Goal: Navigation & Orientation: Find specific page/section

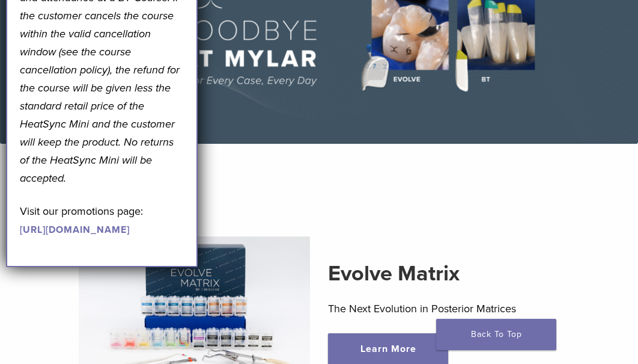
scroll to position [156, 0]
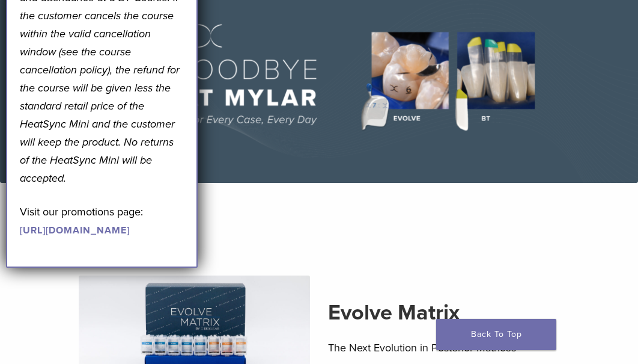
scroll to position [0, 0]
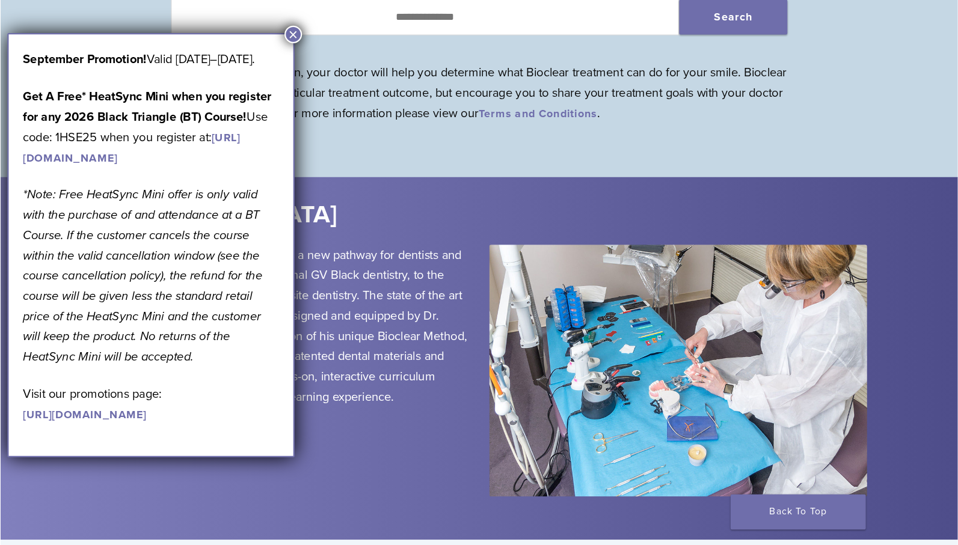
scroll to position [1228, 0]
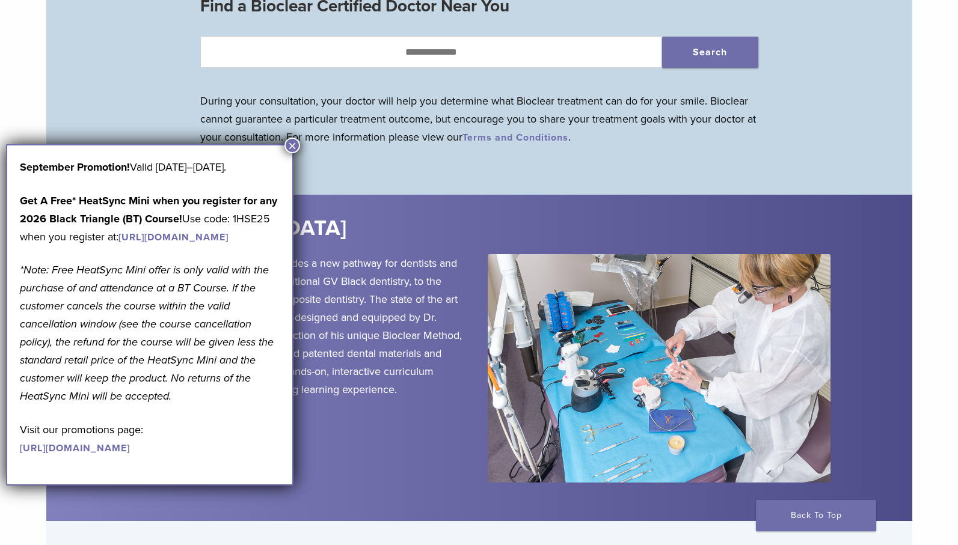
click at [293, 144] on button "×" at bounding box center [292, 146] width 16 height 16
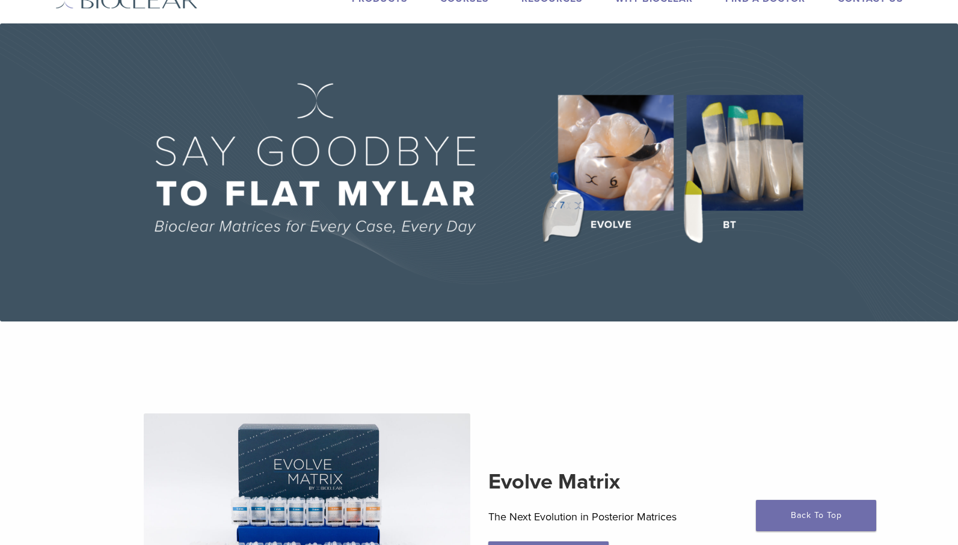
scroll to position [0, 0]
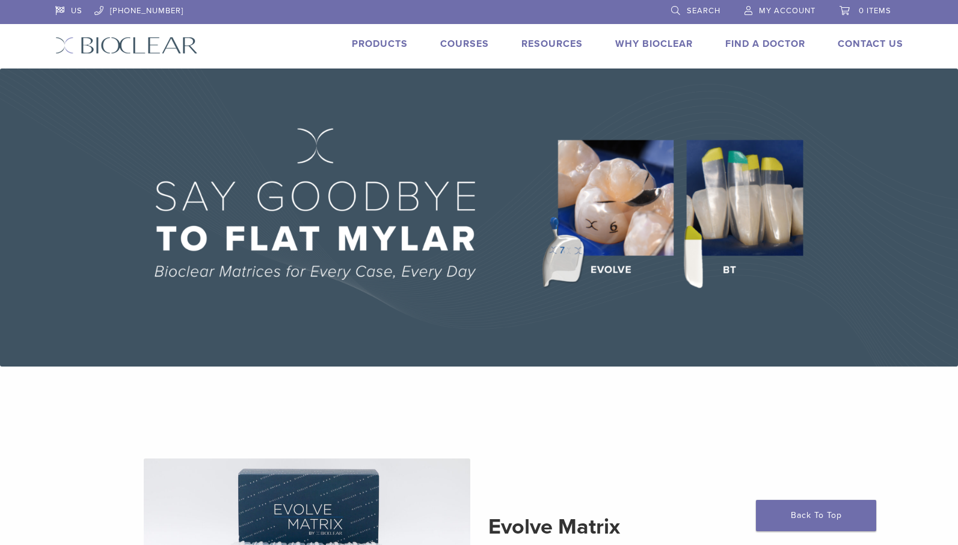
click at [364, 44] on link "Products" at bounding box center [380, 44] width 56 height 12
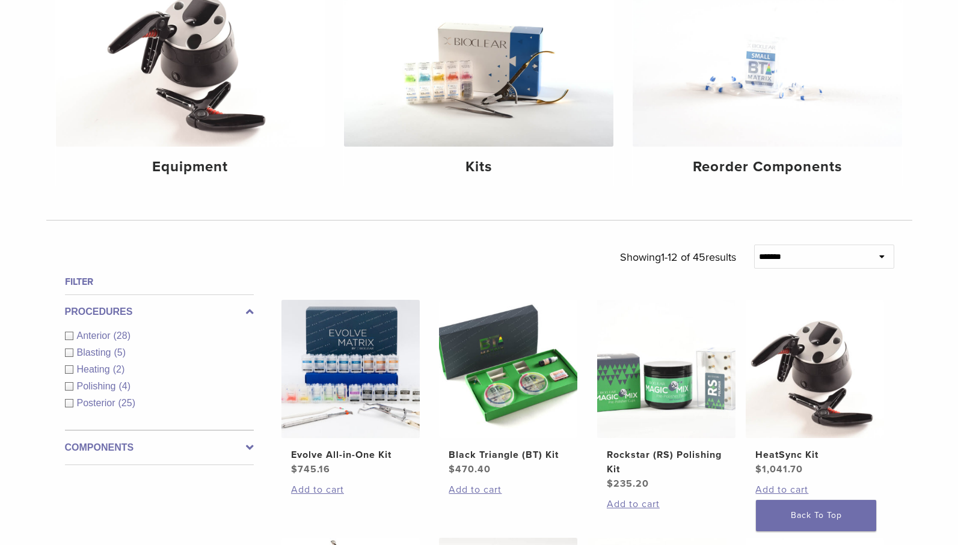
scroll to position [271, 0]
